Goal: Contribute content

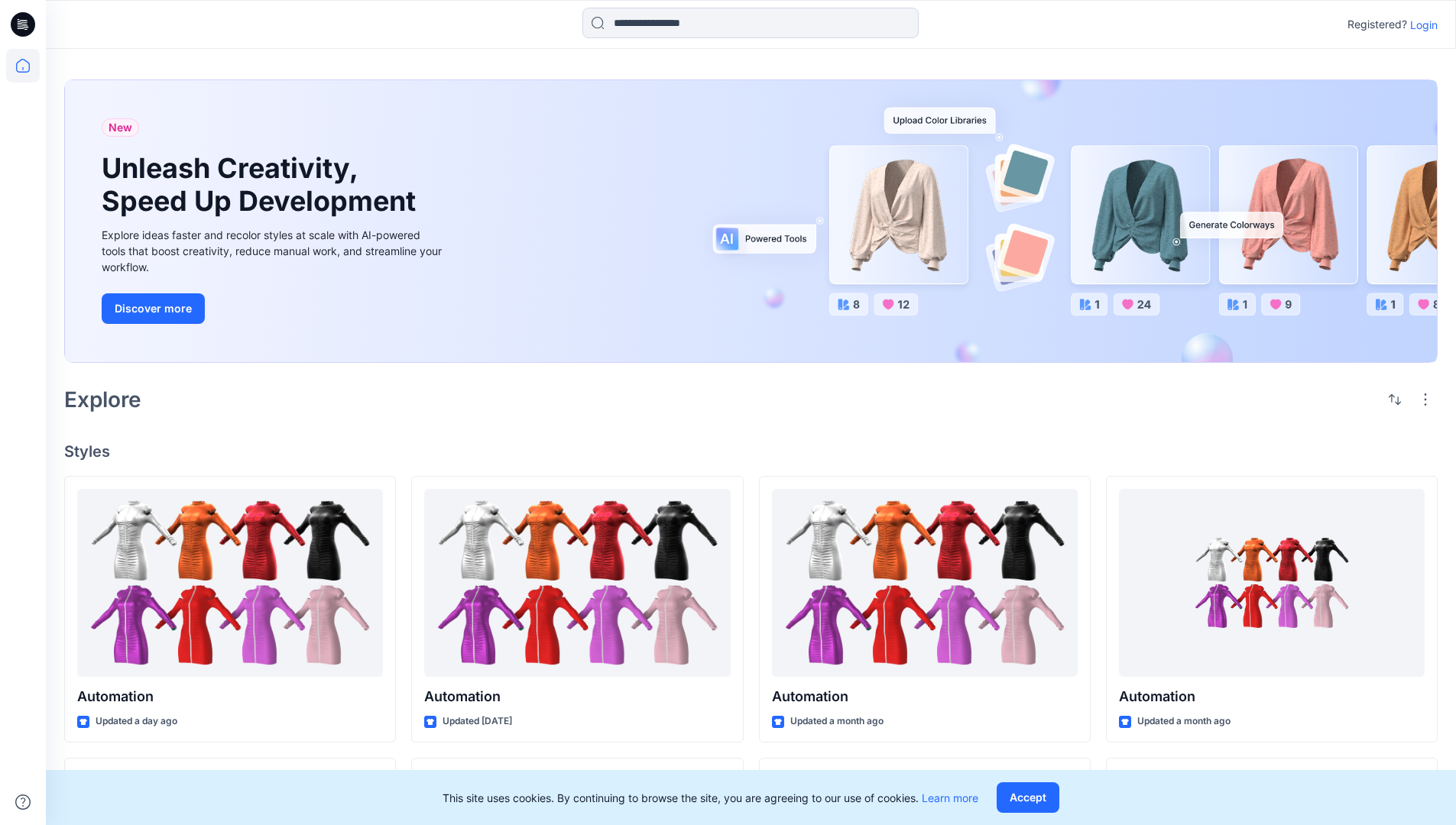
click at [1420, 24] on p "Login" at bounding box center [1424, 24] width 28 height 16
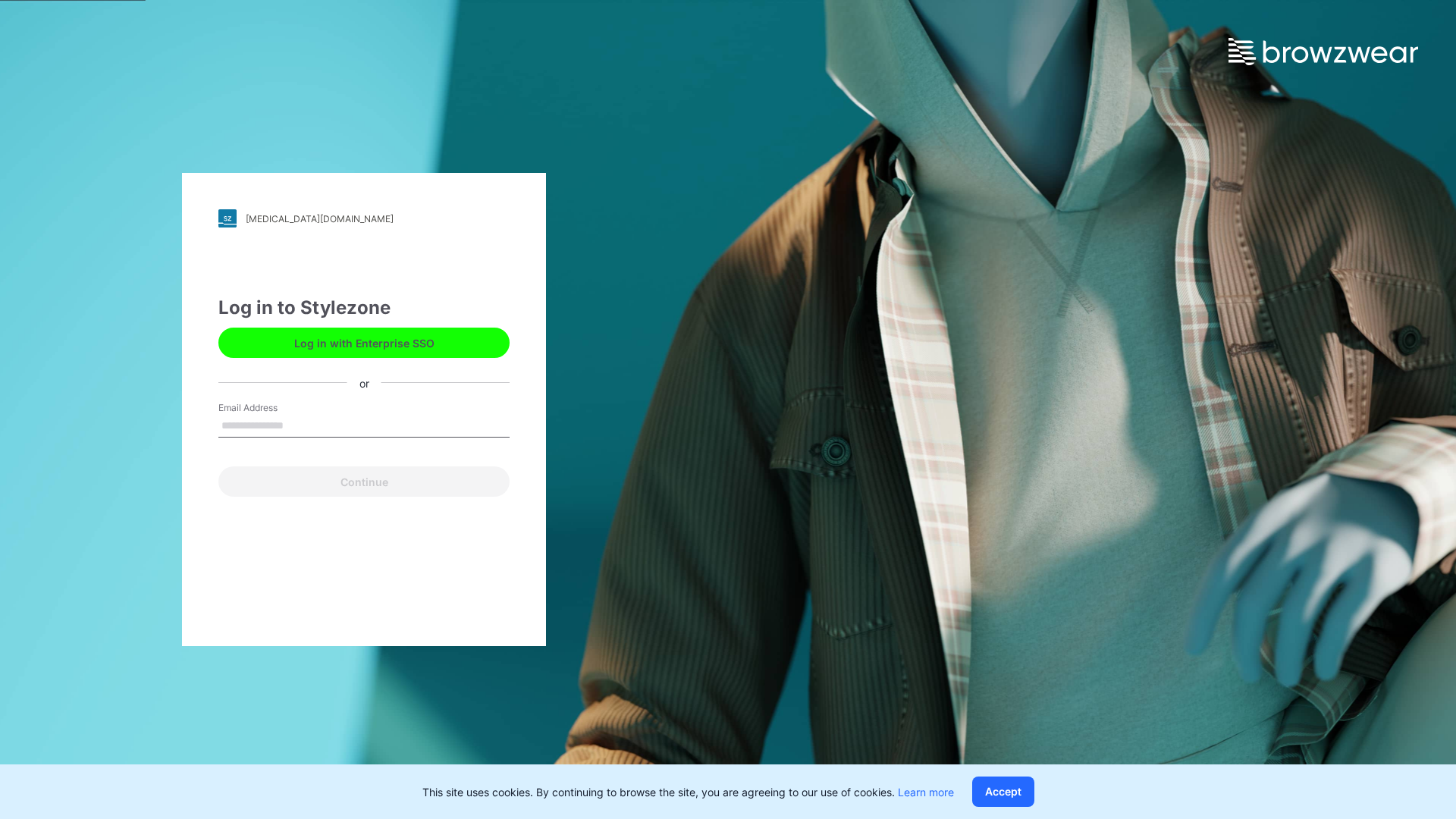
click at [300, 425] on input "Email Address" at bounding box center [364, 426] width 291 height 23
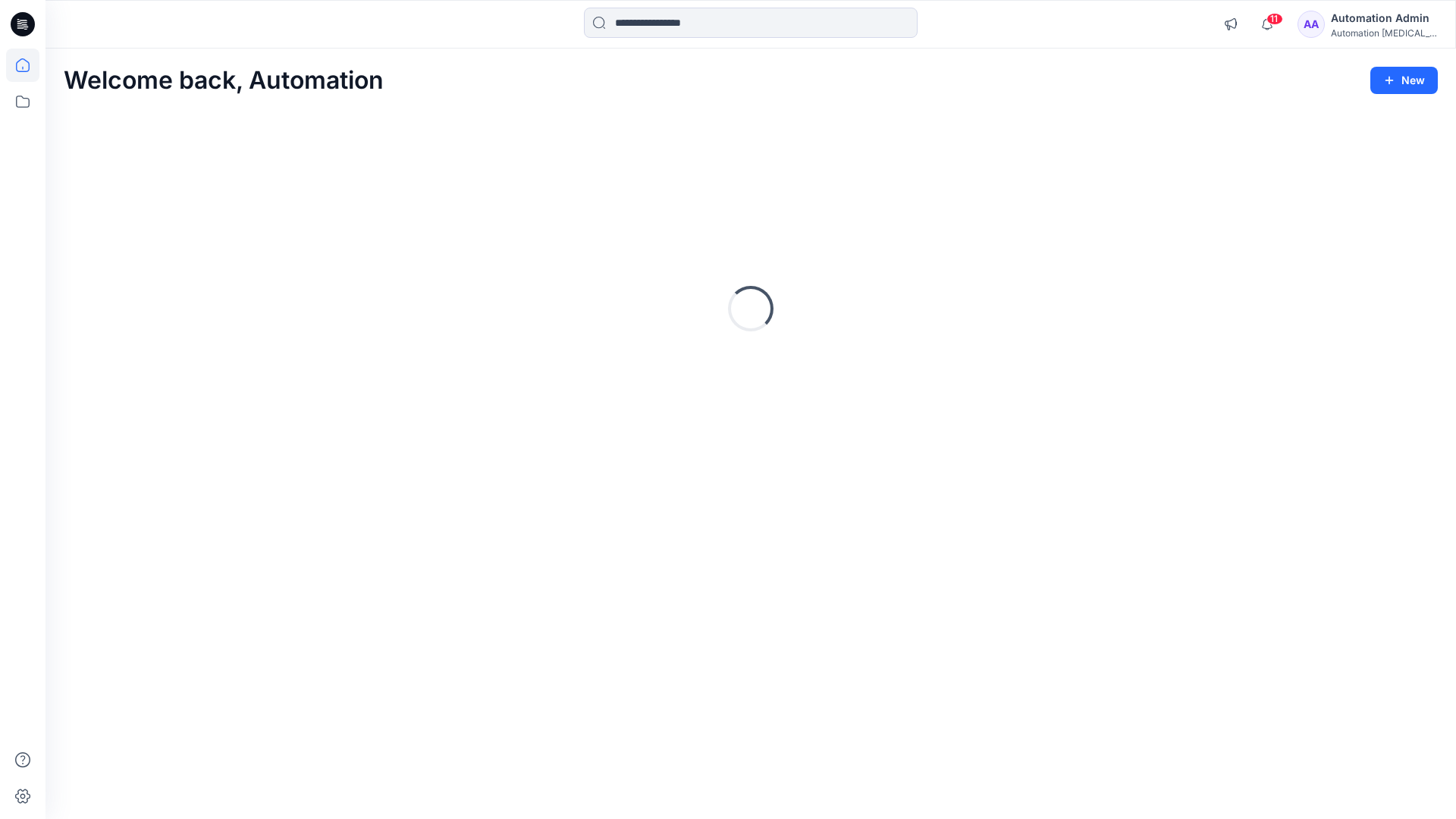
click at [29, 66] on icon at bounding box center [22, 65] width 13 height 13
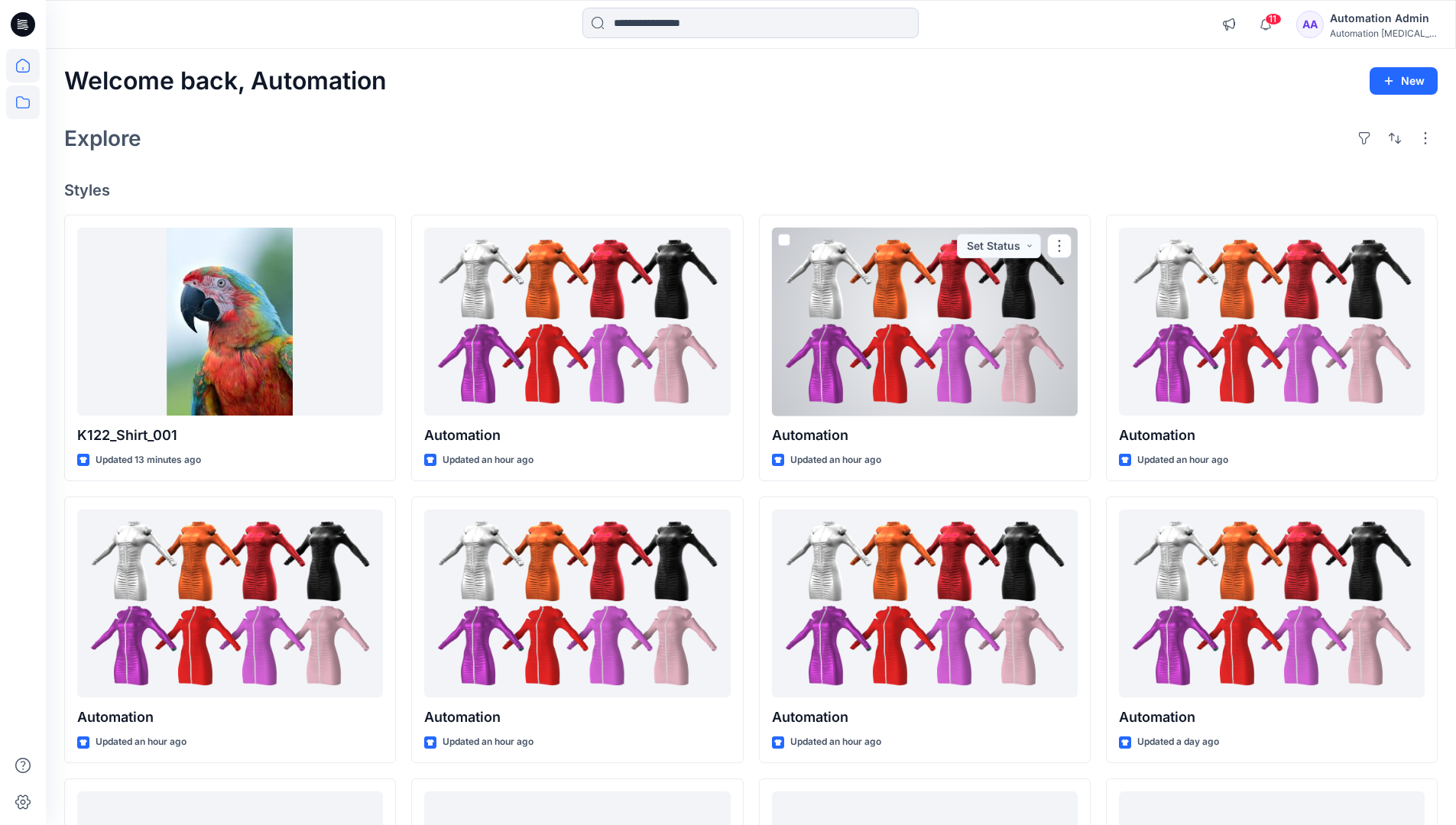
click at [24, 107] on icon at bounding box center [23, 102] width 34 height 34
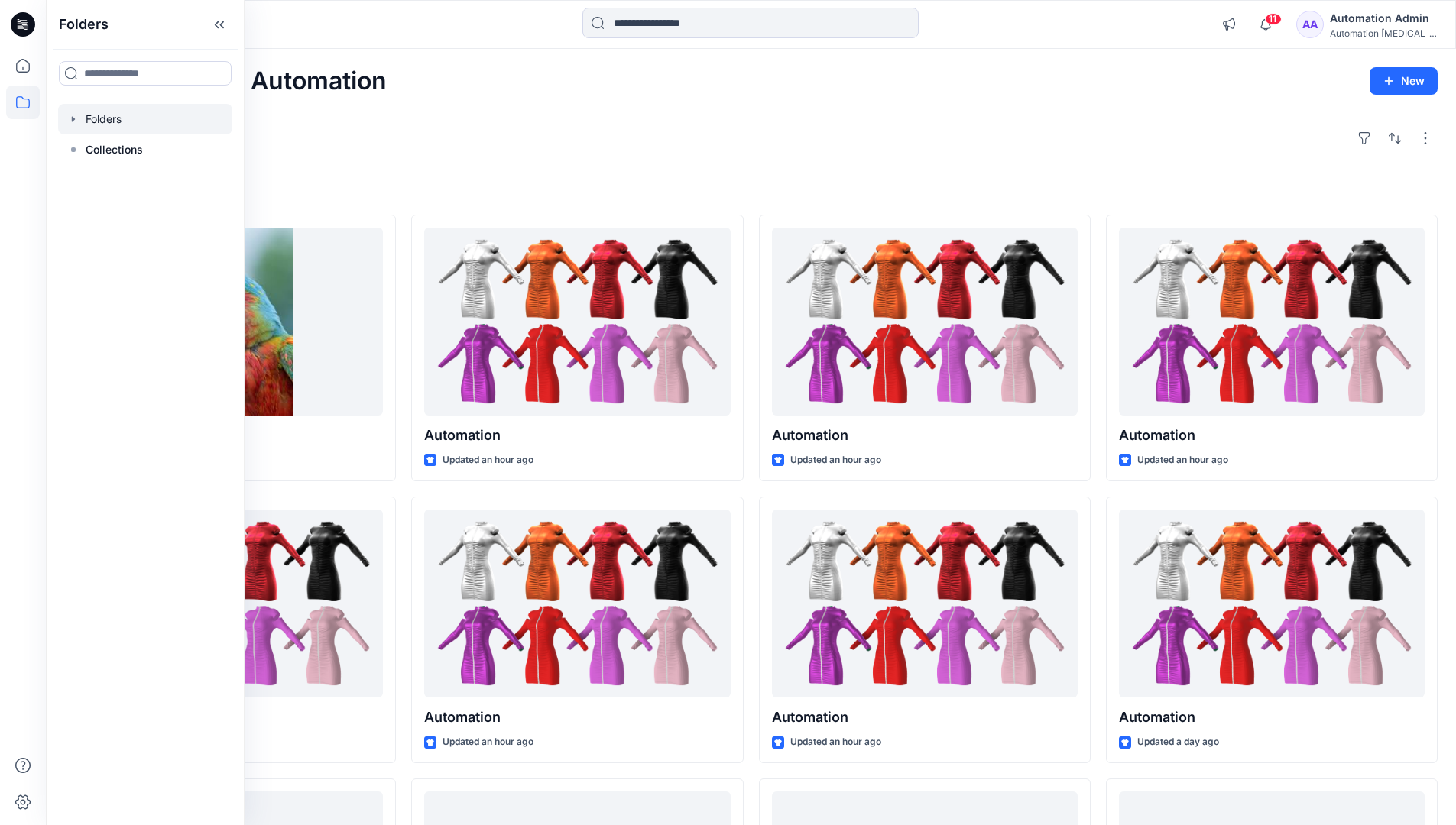
click at [142, 118] on div at bounding box center [146, 119] width 175 height 31
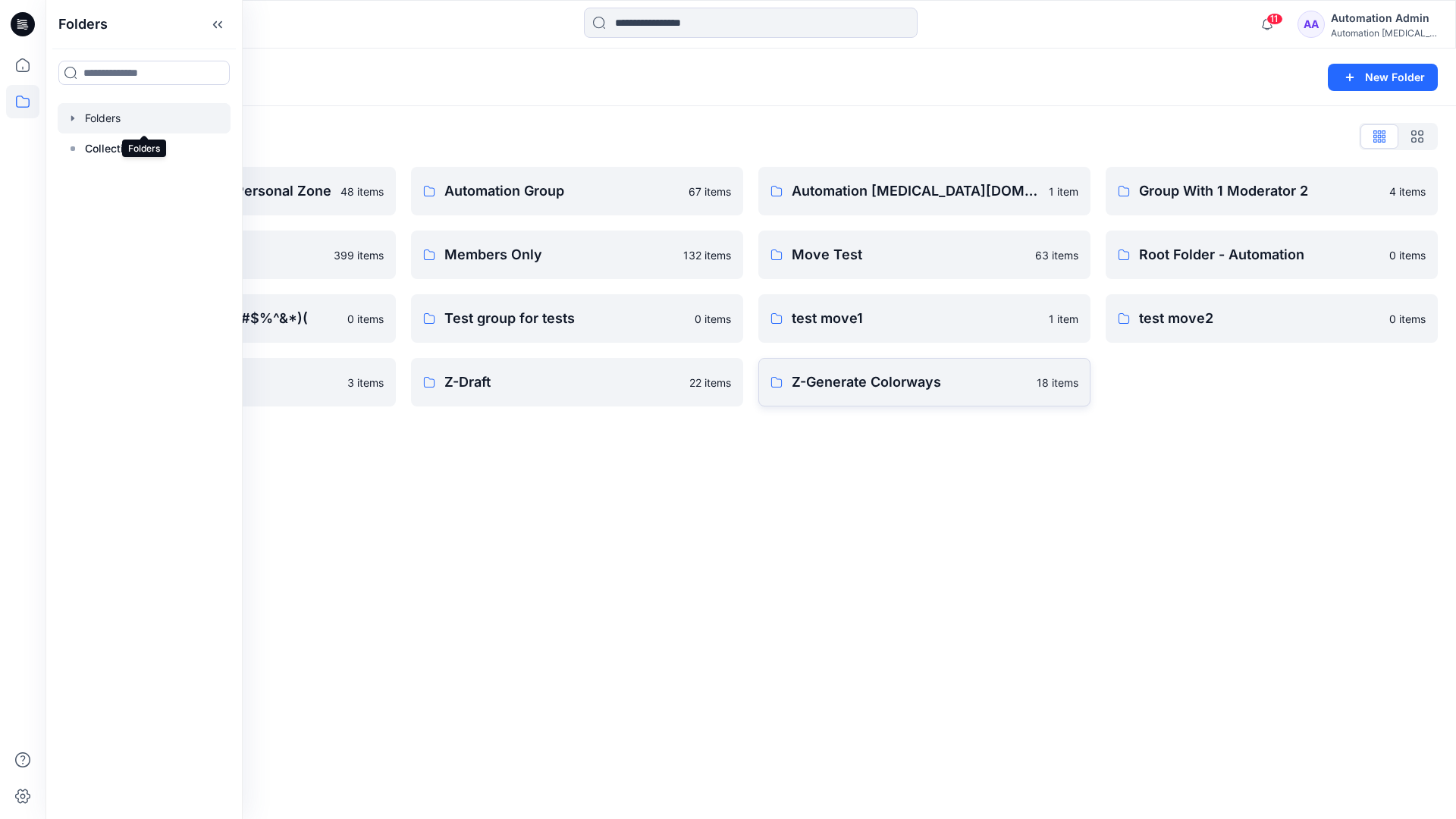
click at [955, 381] on p "Z-Generate Colorways" at bounding box center [910, 382] width 236 height 21
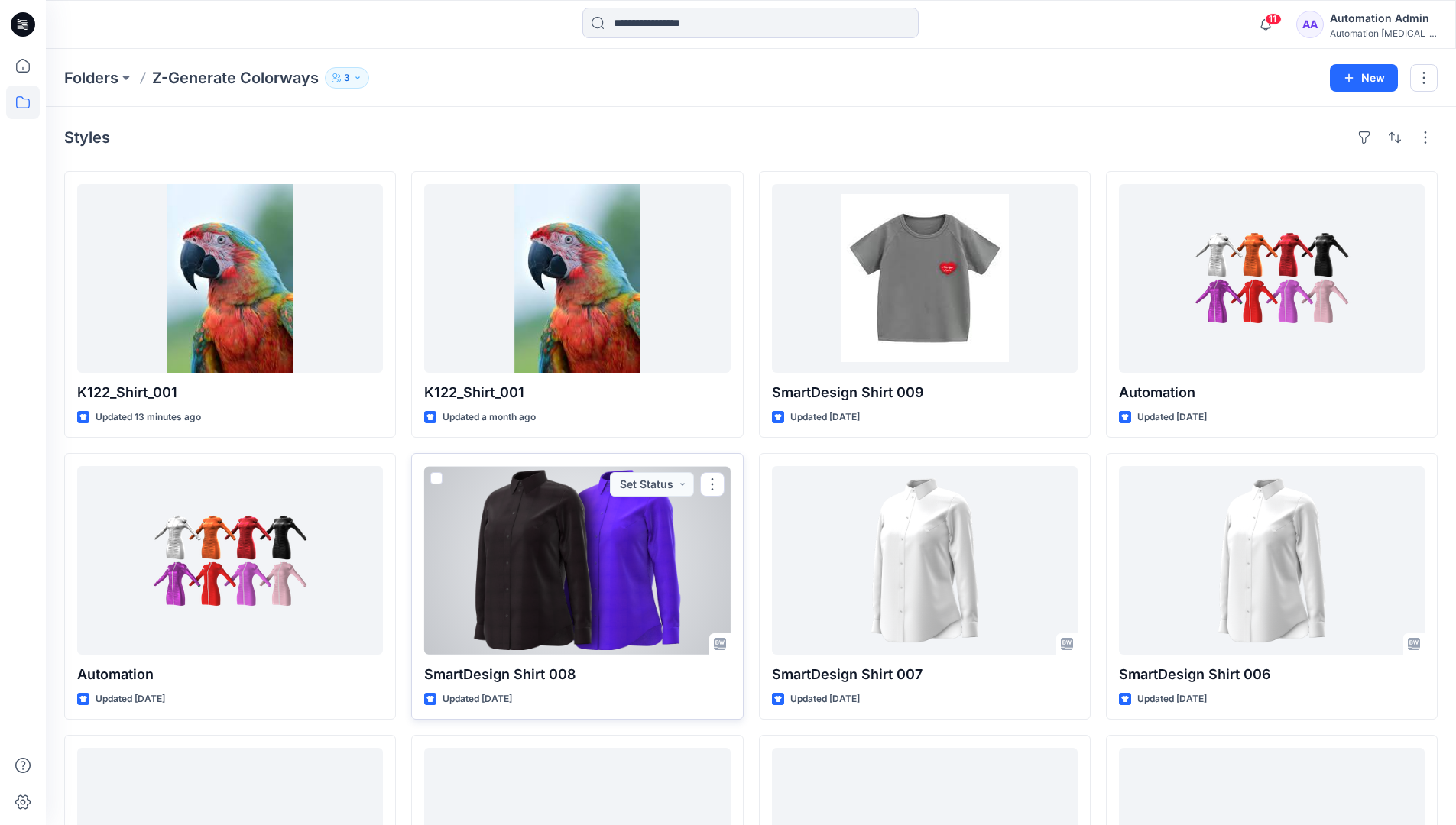
click at [442, 474] on span at bounding box center [437, 479] width 13 height 13
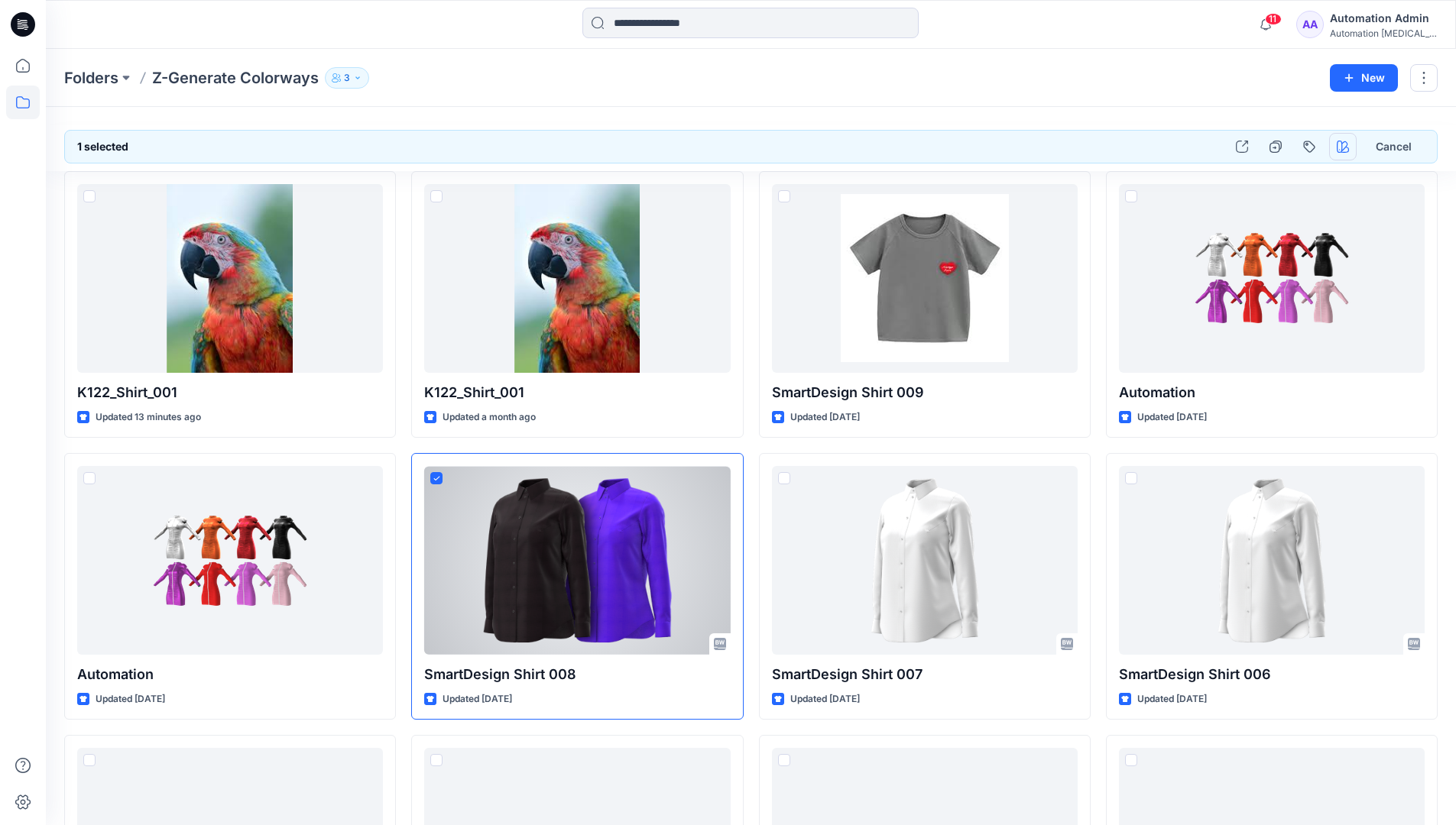
click at [1343, 148] on icon "button" at bounding box center [1344, 147] width 13 height 13
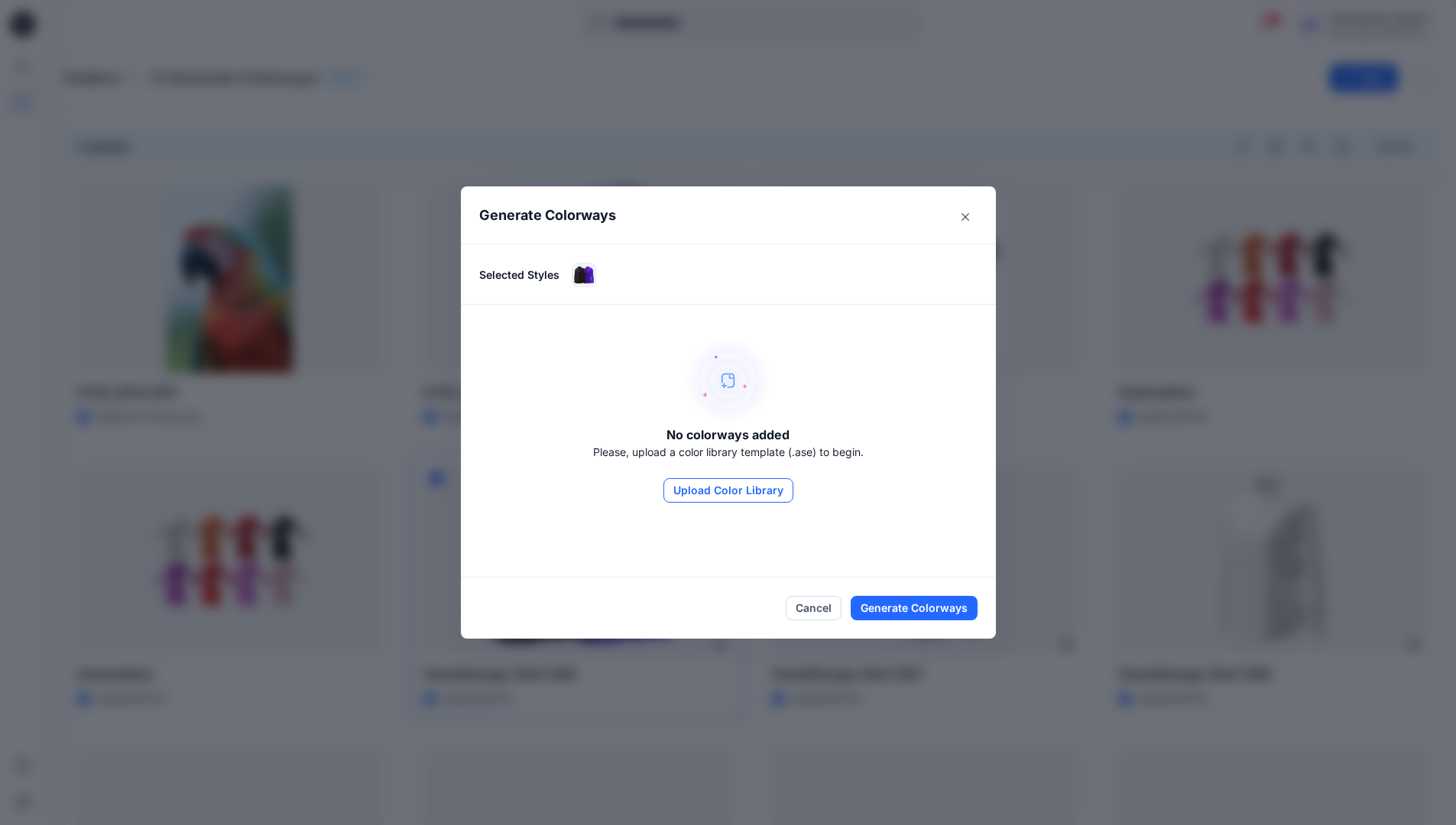
click at [751, 492] on button "Upload Color Library" at bounding box center [728, 490] width 130 height 24
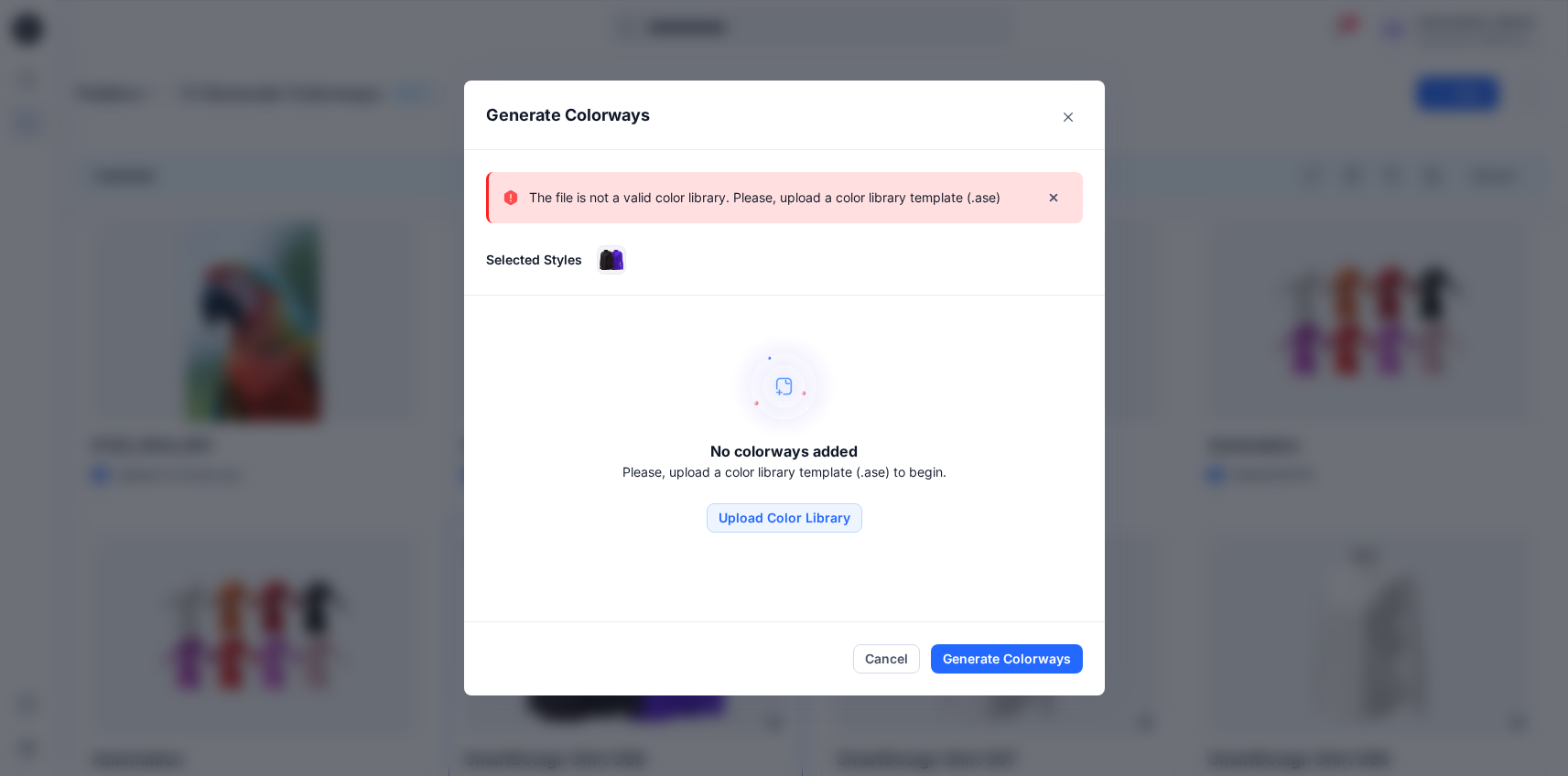
click at [907, 207] on p "The file is not a valid color library. Please, upload a color library template …" at bounding box center [765, 197] width 471 height 22
click at [1073, 113] on icon "Close" at bounding box center [1068, 118] width 9 height 9
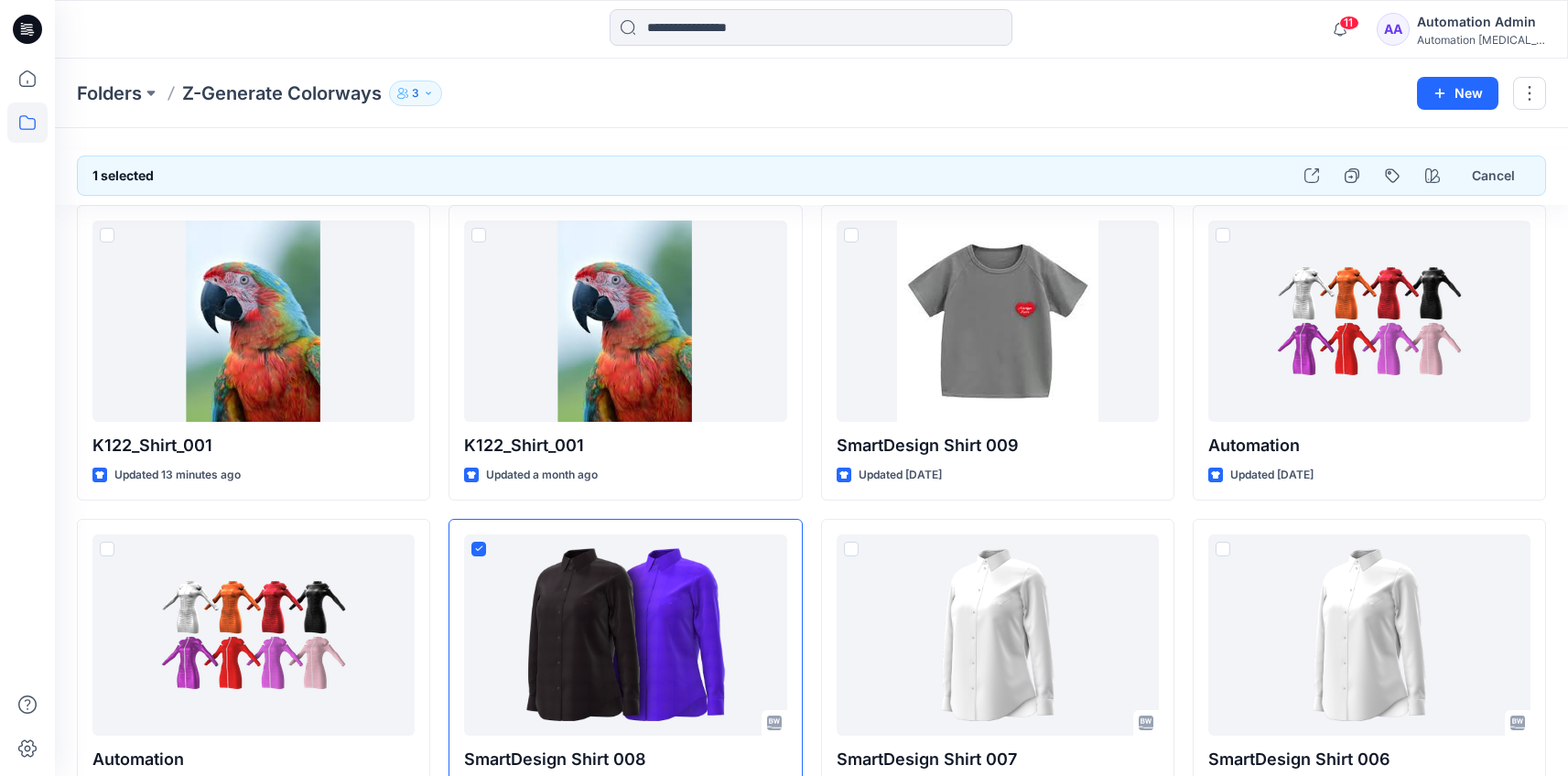
click at [1463, 33] on div "Automation testim..." at bounding box center [1480, 40] width 128 height 14
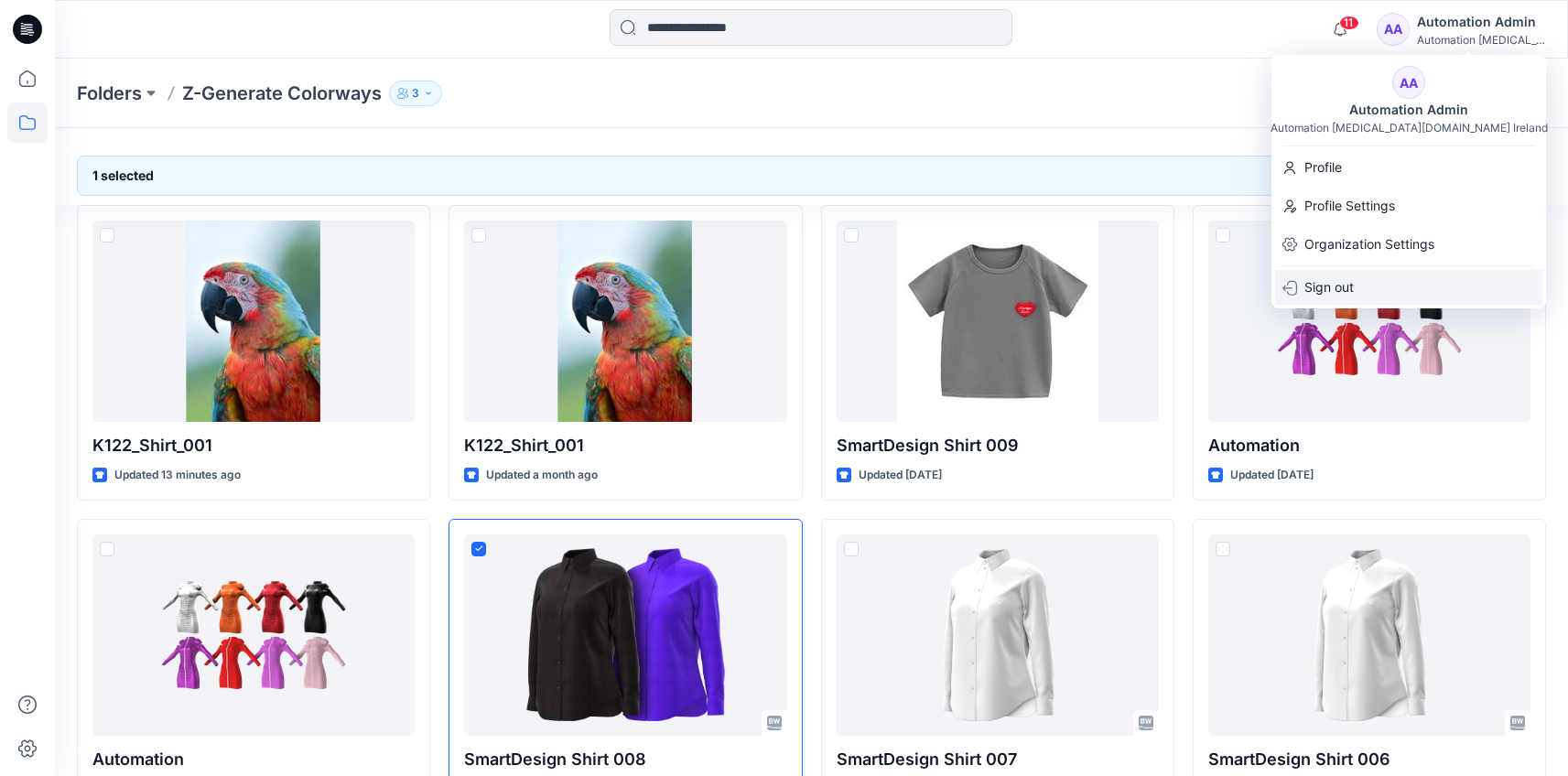
click at [1394, 288] on div "Sign out" at bounding box center [1409, 287] width 267 height 35
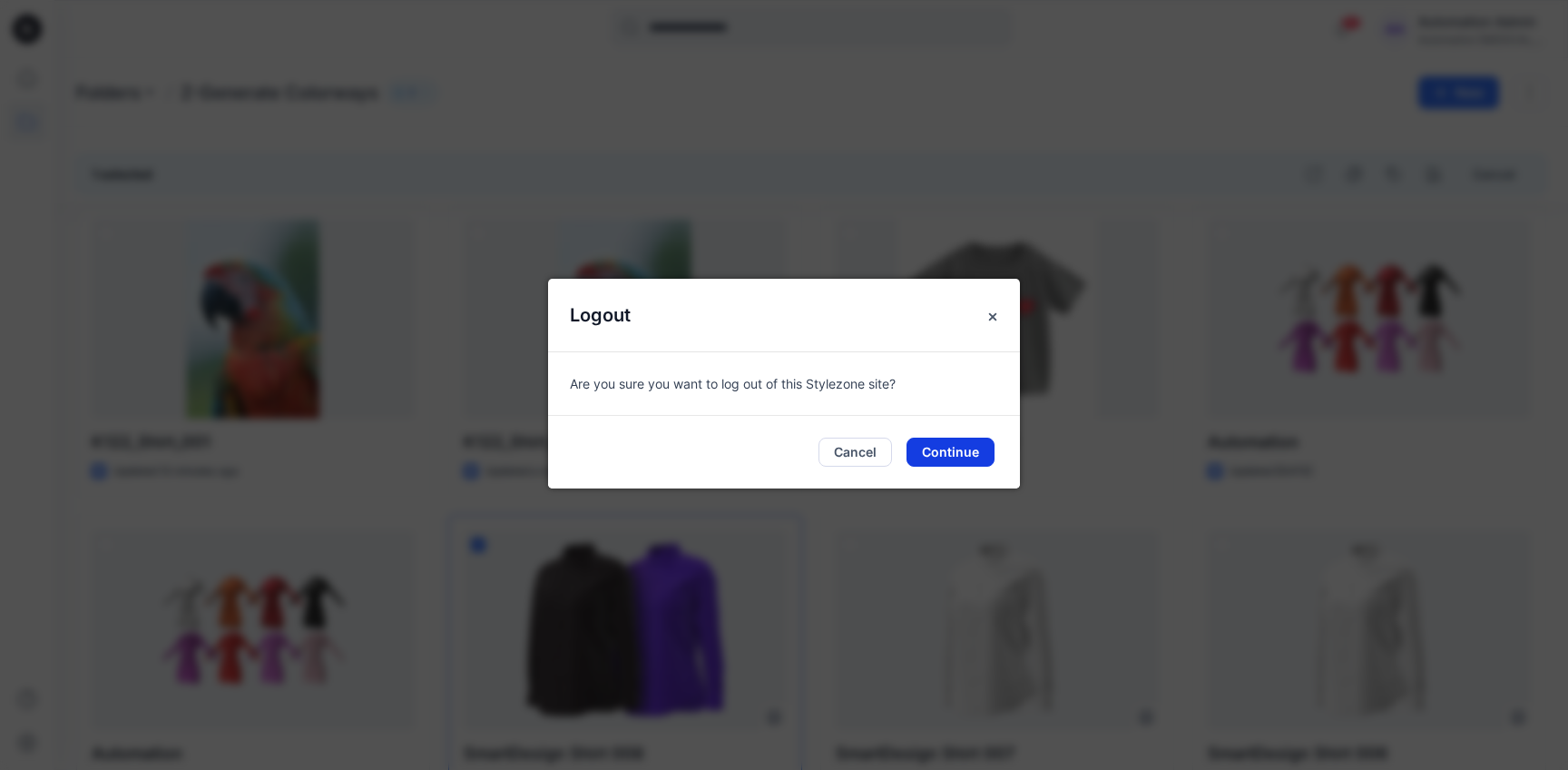
click at [979, 450] on button "Continue" at bounding box center [951, 451] width 88 height 29
